Goal: Transaction & Acquisition: Download file/media

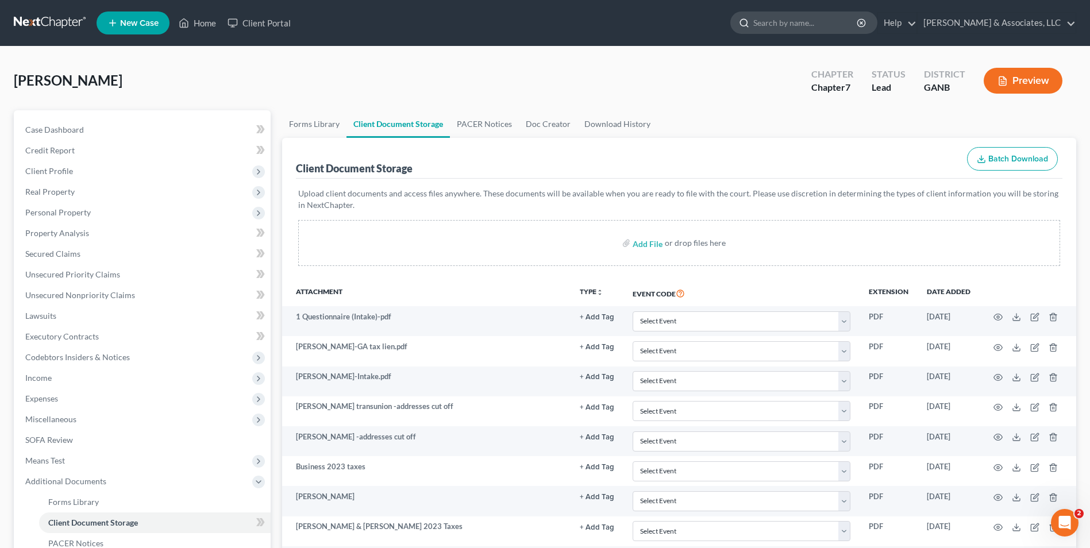
click at [827, 24] on input "search" at bounding box center [806, 22] width 105 height 21
type input "[PERSON_NAME]"
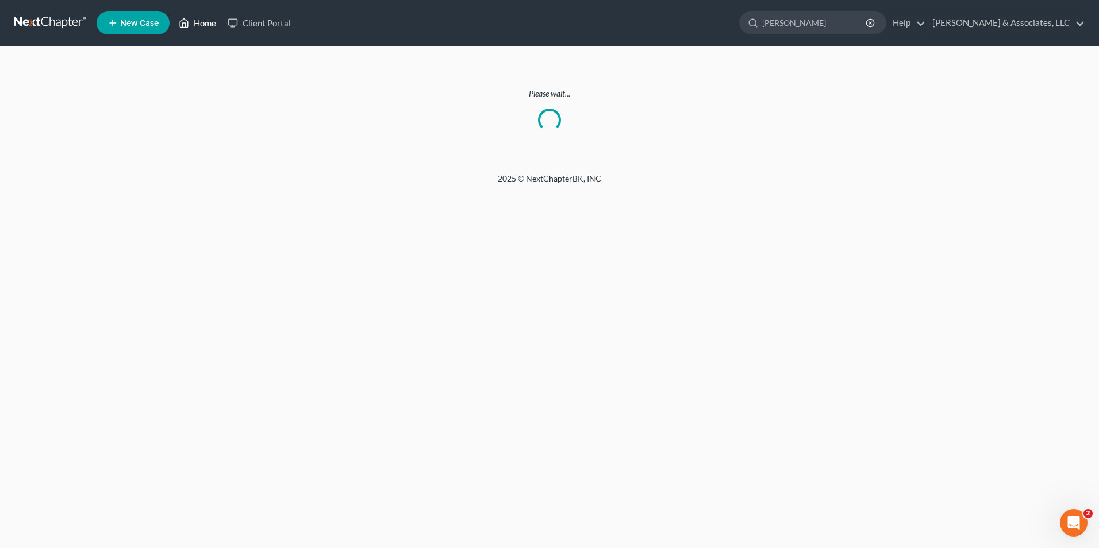
click at [208, 24] on link "Home" at bounding box center [197, 23] width 49 height 21
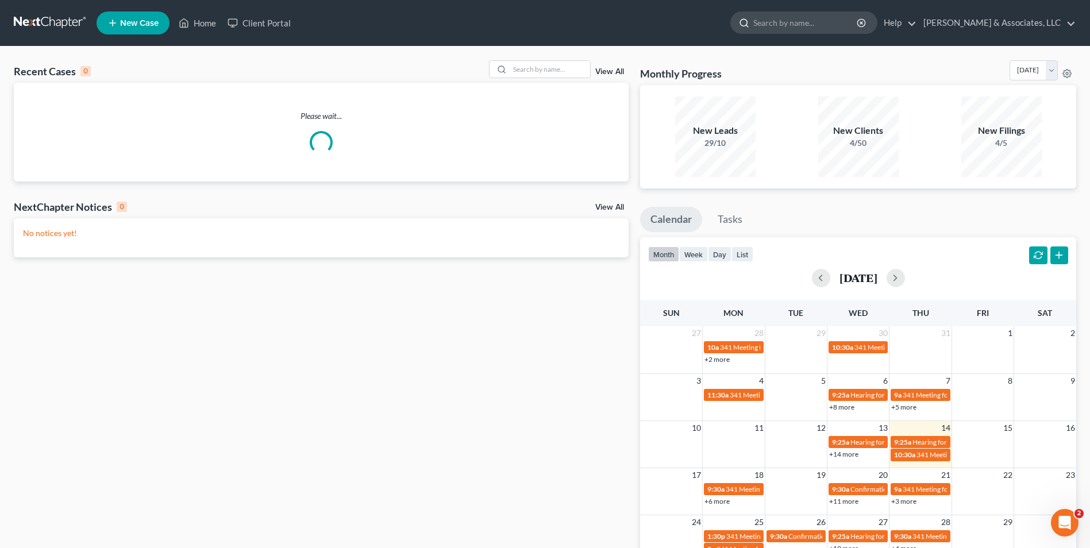
click at [817, 26] on input "search" at bounding box center [806, 22] width 105 height 21
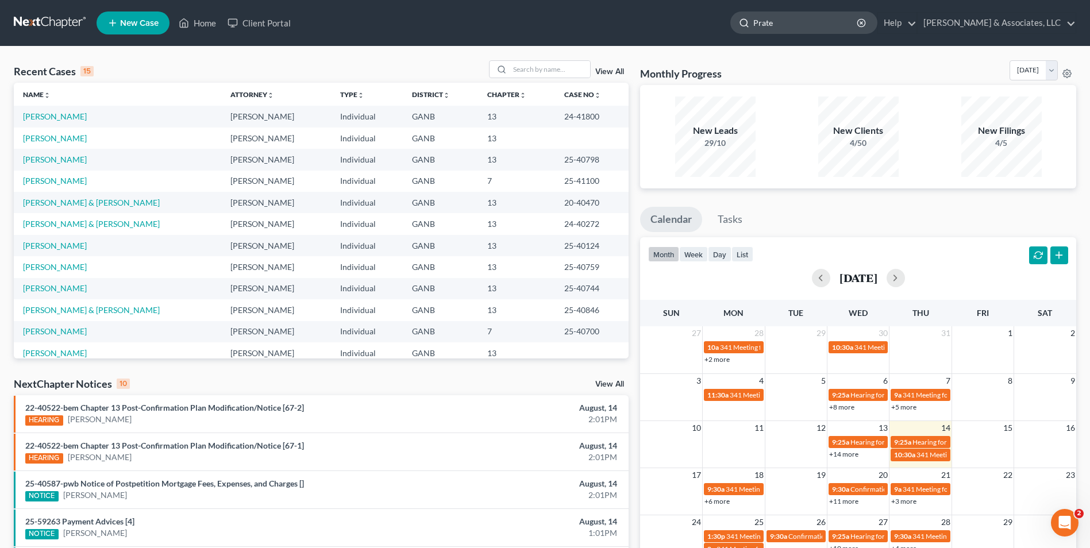
type input "[PERSON_NAME]"
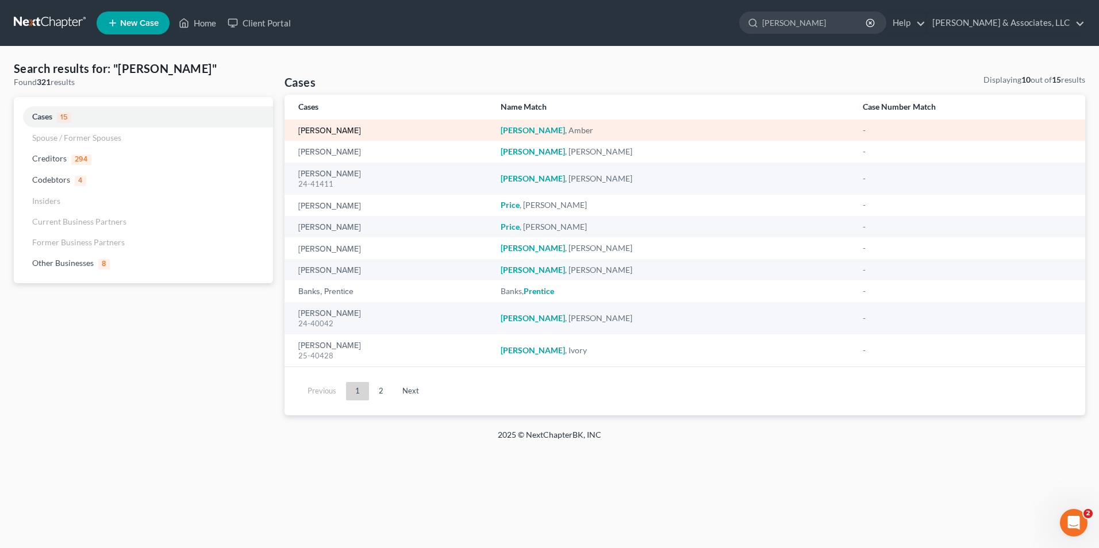
click at [335, 129] on link "[PERSON_NAME]" at bounding box center [329, 131] width 63 height 8
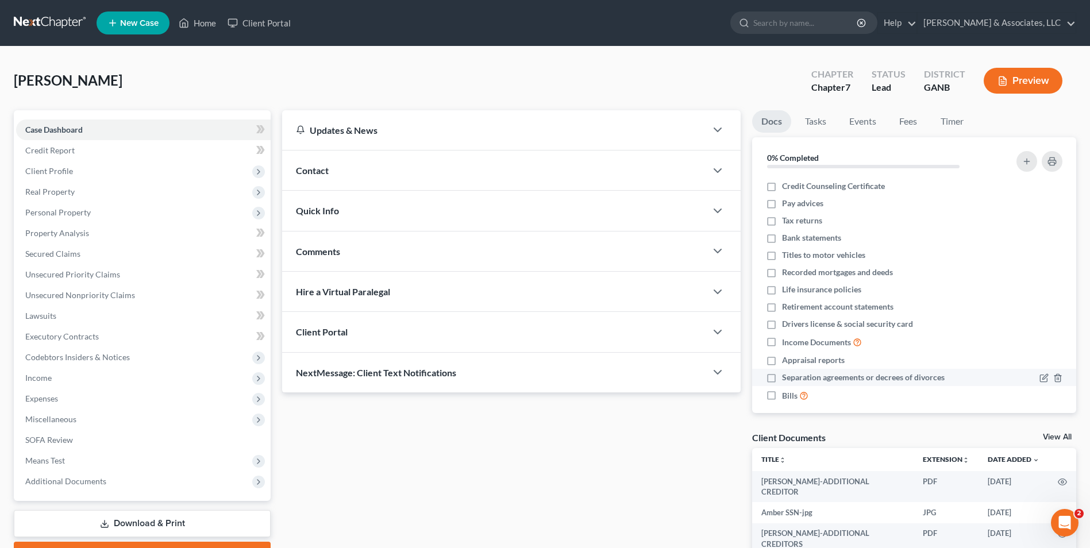
scroll to position [10, 0]
click at [1055, 437] on link "View All" at bounding box center [1057, 437] width 29 height 8
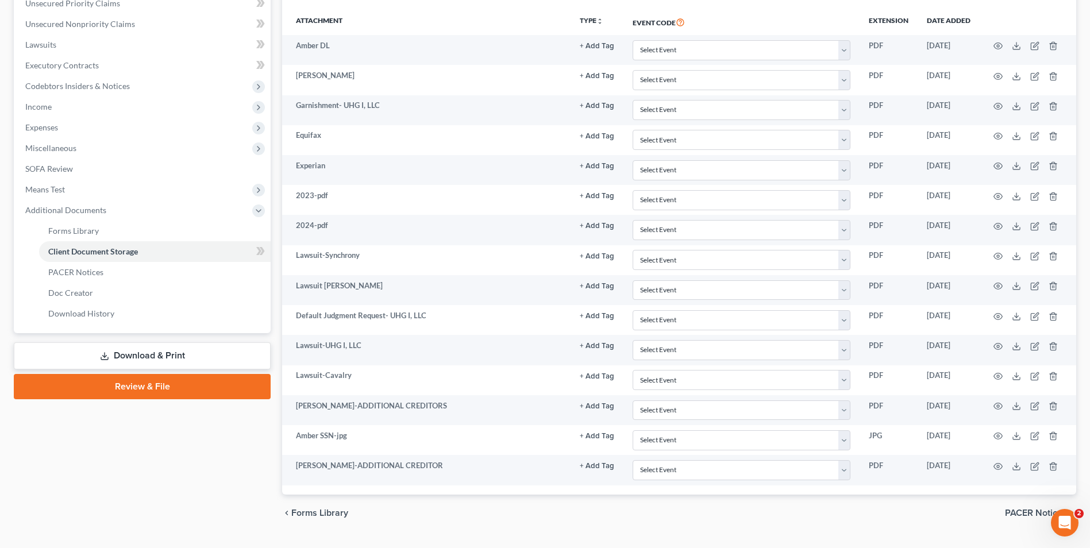
scroll to position [287, 0]
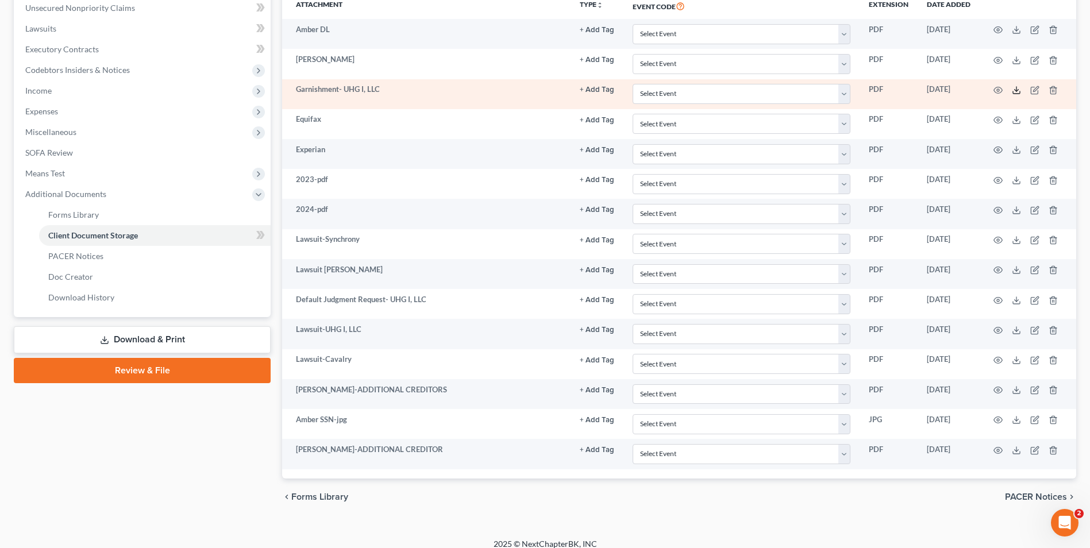
click at [1016, 90] on polyline at bounding box center [1017, 91] width 4 height 2
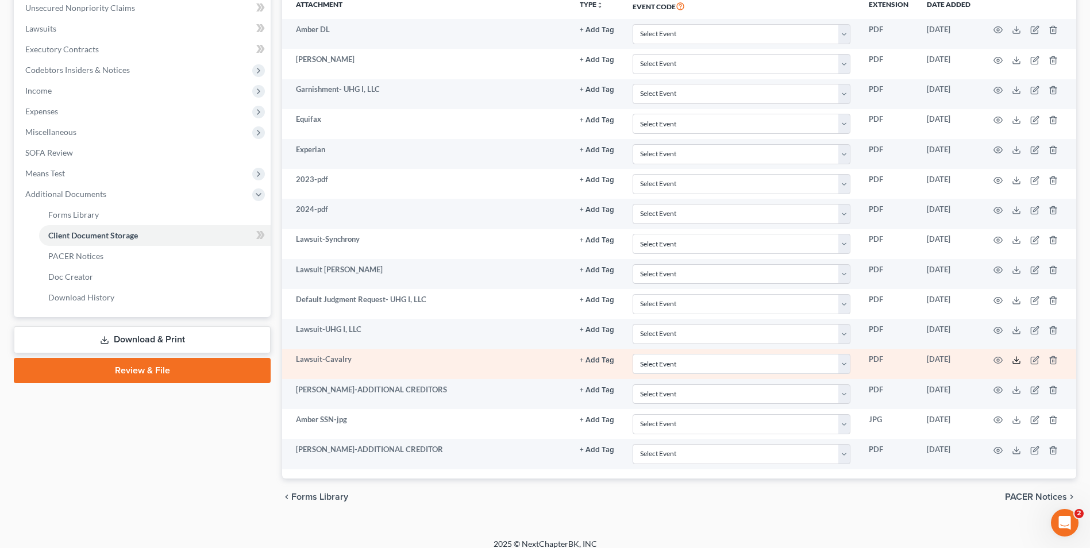
click at [1017, 359] on line at bounding box center [1017, 359] width 0 height 5
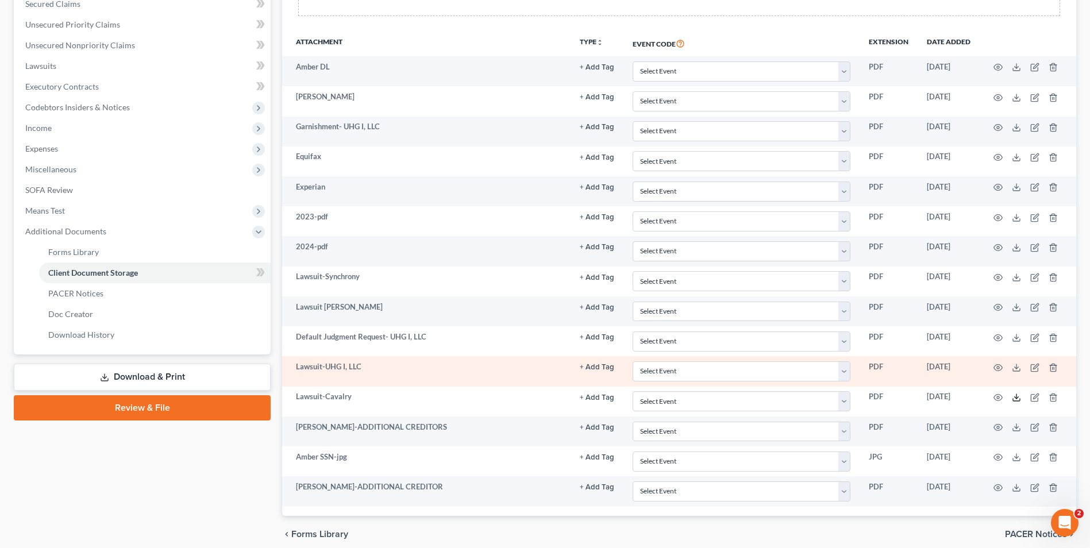
scroll to position [230, 0]
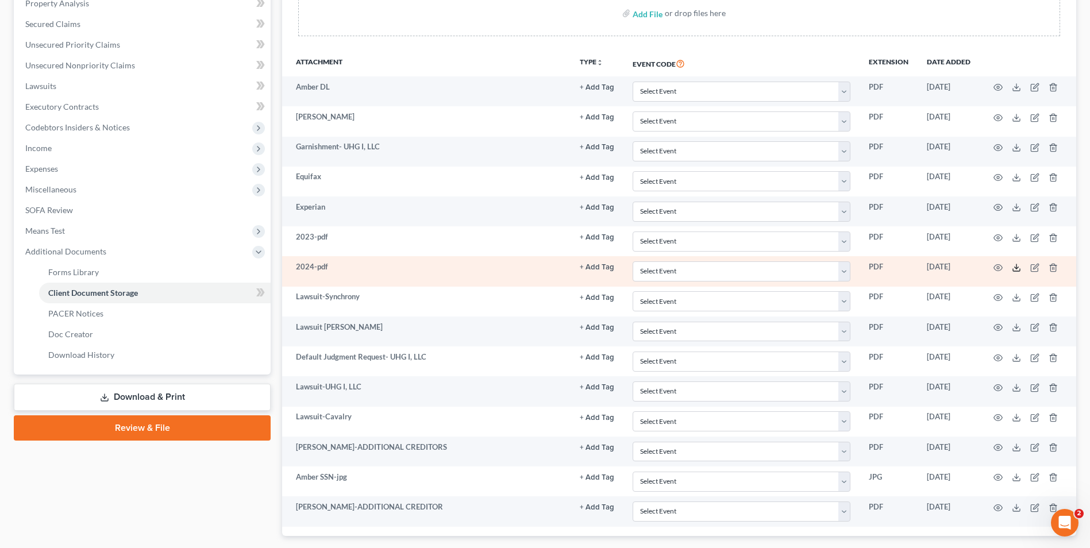
click at [1015, 269] on icon at bounding box center [1016, 267] width 9 height 9
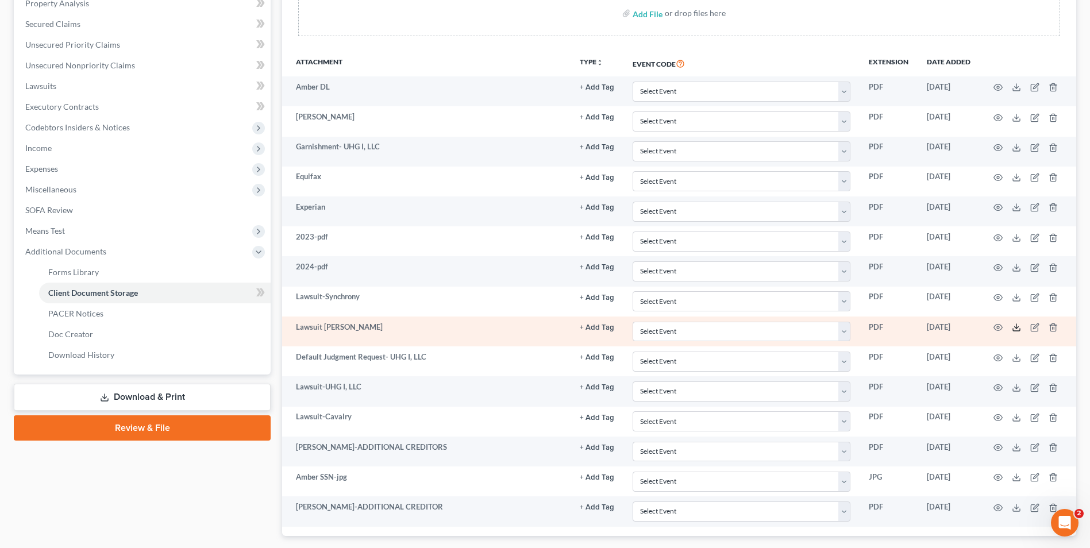
click at [1015, 324] on icon at bounding box center [1016, 327] width 9 height 9
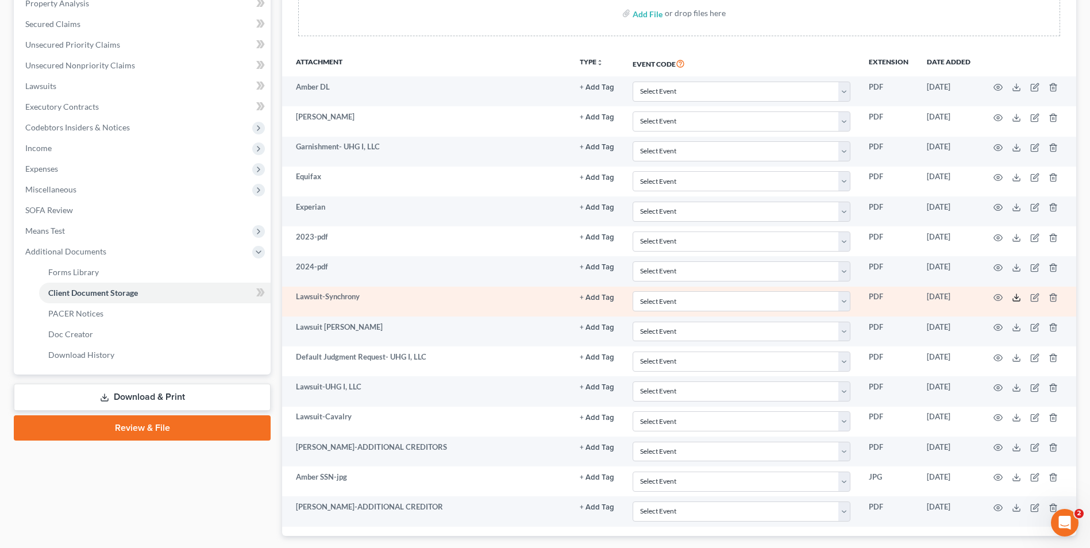
click at [1019, 297] on icon at bounding box center [1016, 297] width 9 height 9
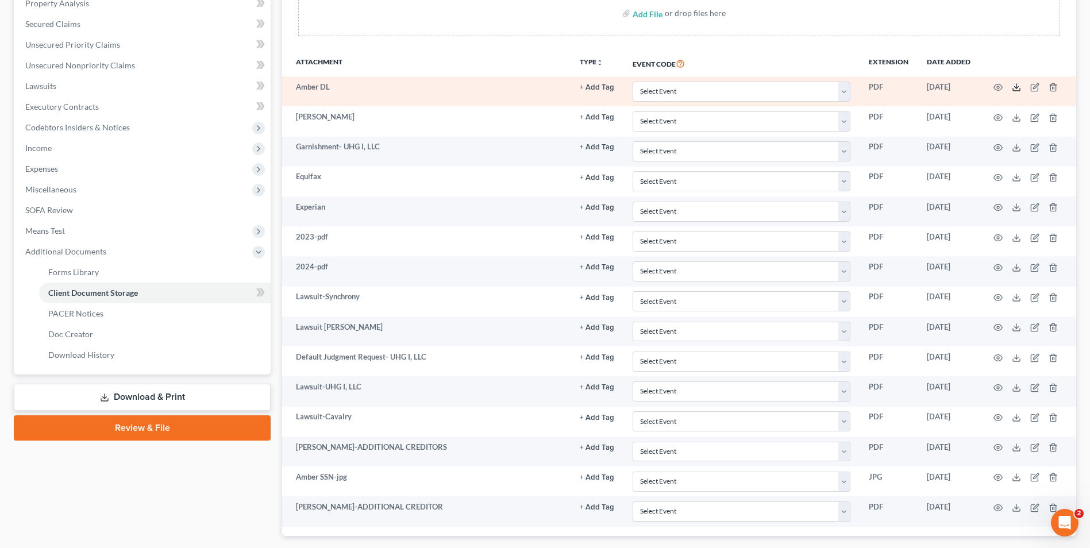
click at [1015, 89] on icon at bounding box center [1016, 87] width 9 height 9
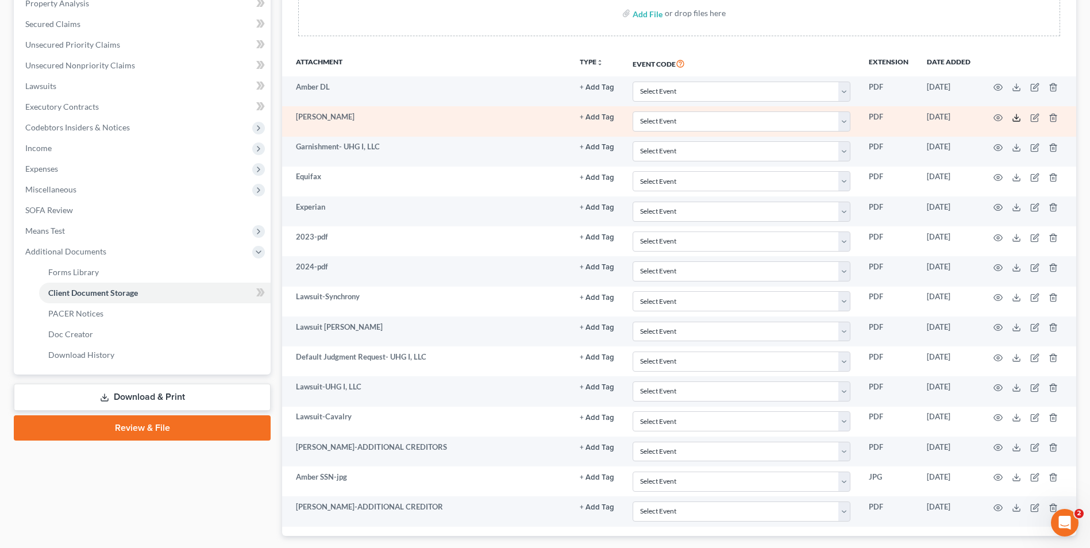
click at [1015, 116] on icon at bounding box center [1016, 117] width 9 height 9
